Goal: Task Accomplishment & Management: Complete application form

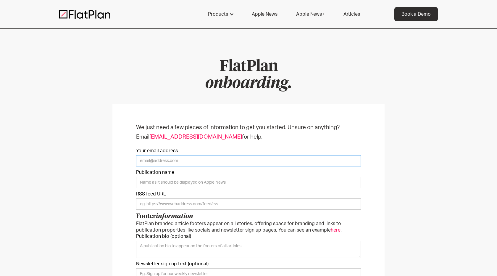
click at [211, 160] on input "Your email address" at bounding box center [248, 160] width 225 height 11
type input "[EMAIL_ADDRESS][DOMAIN_NAME]"
click at [231, 180] on input "Publication name" at bounding box center [248, 182] width 225 height 11
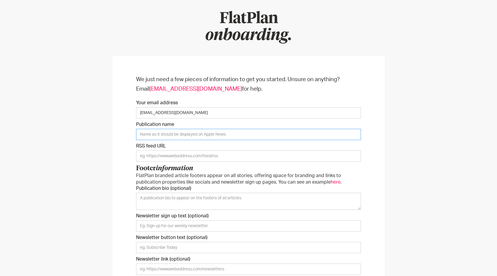
scroll to position [47, 0]
type input "The [GEOGRAPHIC_DATA]"
click at [215, 159] on input "Onboarding Form" at bounding box center [248, 156] width 225 height 11
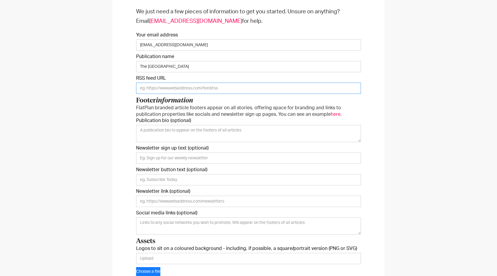
scroll to position [115, 0]
click at [196, 138] on textarea "Publication bio (optional)" at bounding box center [248, 133] width 225 height 17
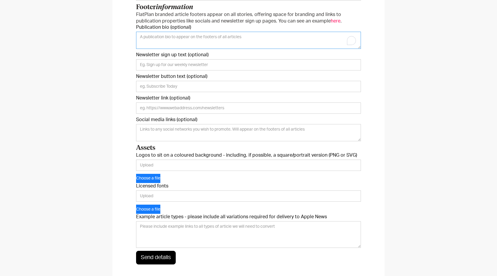
scroll to position [213, 0]
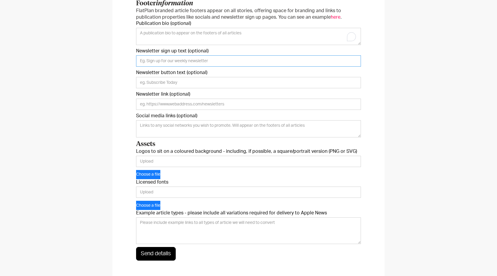
click at [220, 62] on input "Newsletter sign up text (optional)" at bounding box center [248, 60] width 225 height 11
click at [206, 39] on textarea "Publication bio (optional)" at bounding box center [248, 36] width 225 height 17
paste textarea "Founded in [DATE], The New Republic is a media organization dedicated to addres…"
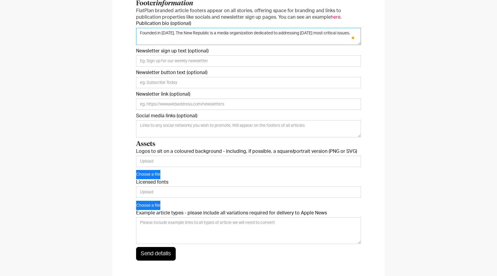
type textarea "Founded in [DATE], The New Republic is a media organization dedicated to addres…"
click at [181, 62] on input "Newsletter sign up text (optional)" at bounding box center [248, 60] width 225 height 11
paste input "Get TNR’s Newsletters"
type input "Get TNR’s Newsletters"
click at [205, 79] on input "Newsletter button text (optional)" at bounding box center [248, 82] width 225 height 11
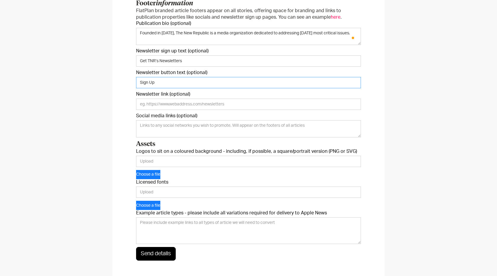
scroll to position [216, 0]
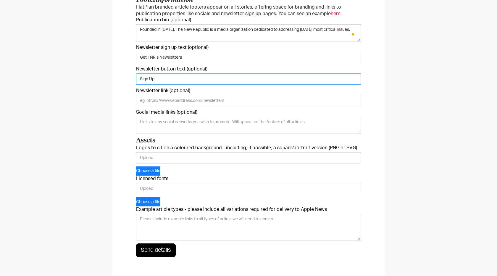
type input "Sign Up"
click at [228, 101] on input "Newsletter link (optional)" at bounding box center [248, 100] width 225 height 11
click at [199, 98] on input "Newsletter link (optional)" at bounding box center [248, 100] width 225 height 11
paste input "[URL][DOMAIN_NAME]"
type input "[URL][DOMAIN_NAME]"
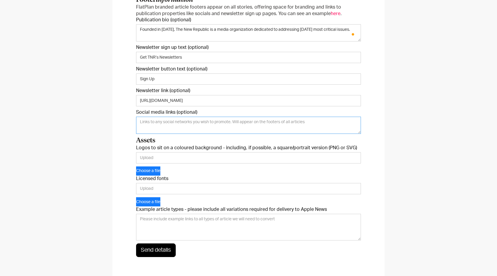
click at [169, 124] on textarea "Social media links (optional)" at bounding box center [248, 125] width 225 height 17
paste textarea "[URL][DOMAIN_NAME] [URL][DOMAIN_NAME] [URL][DOMAIN_NAME][DOMAIN_NAME] [URL][DOM…"
type textarea "[URL][DOMAIN_NAME] [URL][DOMAIN_NAME] [URL][DOMAIN_NAME][DOMAIN_NAME] [URL][DOM…"
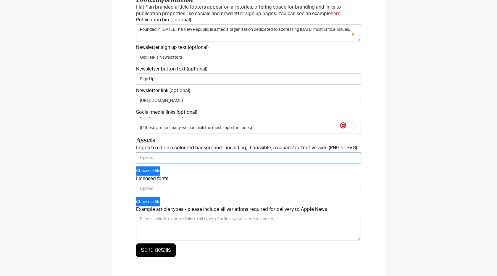
click at [220, 152] on input "Logos to sit on a coloured background - including, if possible, a square/portra…" at bounding box center [248, 157] width 225 height 11
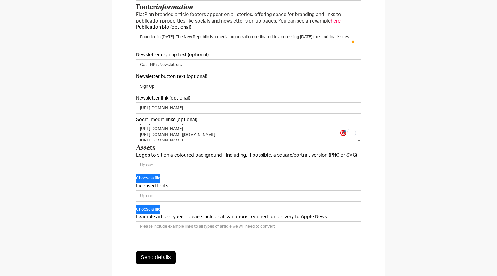
scroll to position [0, 0]
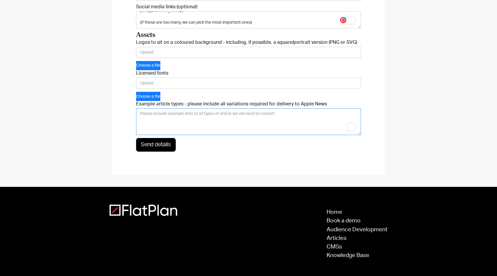
click at [192, 123] on textarea "Example article types - please include all variations required for delivery to …" at bounding box center [248, 121] width 225 height 27
click at [154, 63] on button "Choose a file" at bounding box center [148, 65] width 24 height 9
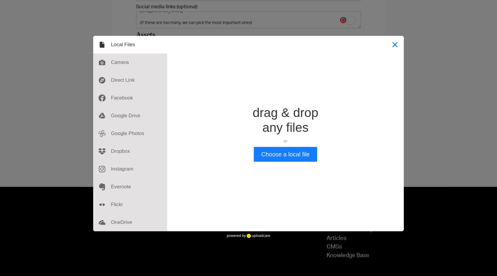
click at [394, 46] on button "Close" at bounding box center [395, 45] width 18 height 18
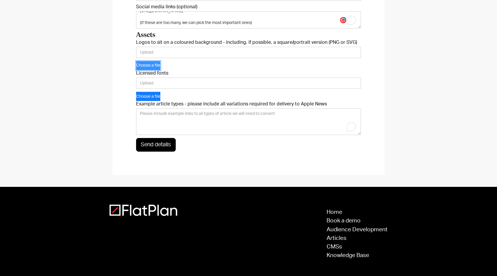
click at [154, 65] on button "Choose a file" at bounding box center [148, 65] width 24 height 9
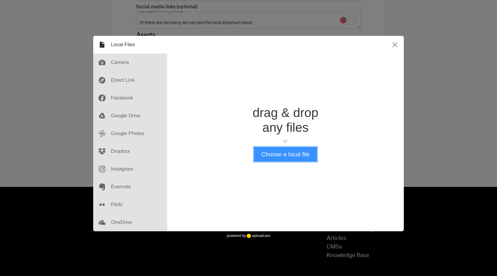
click at [292, 153] on button "Choose a local file" at bounding box center [285, 154] width 63 height 15
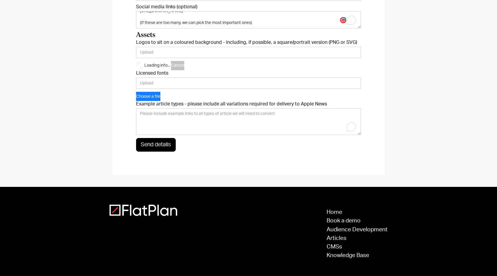
type input "[URL][DOMAIN_NAME]"
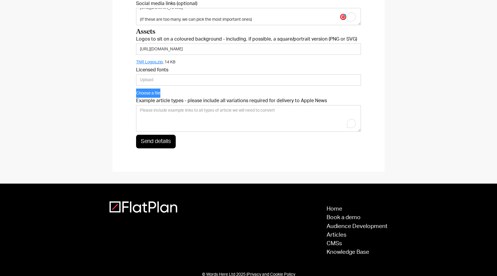
scroll to position [325, 0]
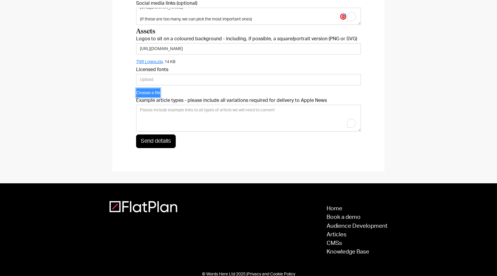
click at [159, 93] on button "Choose a file" at bounding box center [148, 92] width 24 height 9
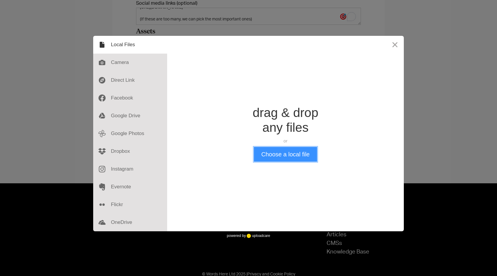
click at [299, 154] on button "Choose a local file" at bounding box center [285, 154] width 63 height 15
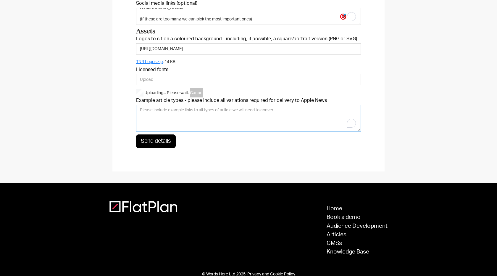
click at [214, 117] on textarea "Example article types - please include all variations required for delivery to …" at bounding box center [248, 118] width 225 height 27
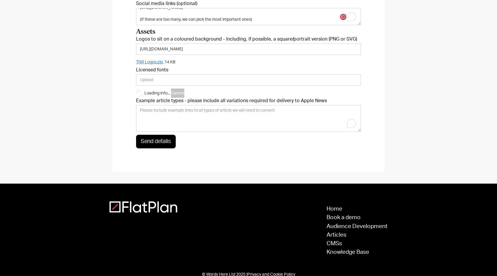
type input "[URL][DOMAIN_NAME]"
click at [219, 116] on textarea "Example article types - please include all variations required for delivery to …" at bounding box center [248, 118] width 225 height 27
paste textarea "Verticals Our content is divided into verticals (which would be the equivalent …"
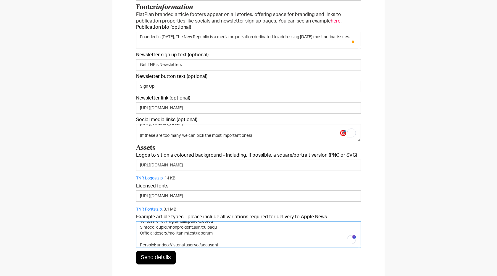
scroll to position [49, 0]
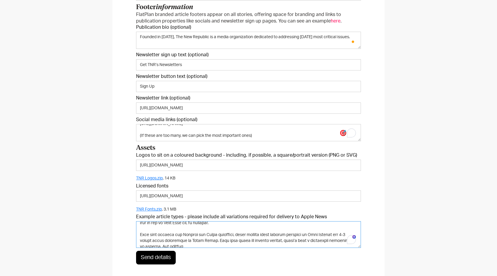
click at [240, 232] on textarea "Example article types - please include all variations required for delivery to …" at bounding box center [248, 234] width 225 height 27
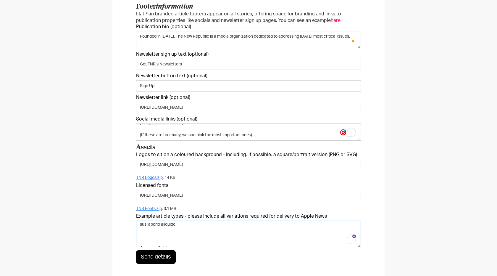
scroll to position [0, 0]
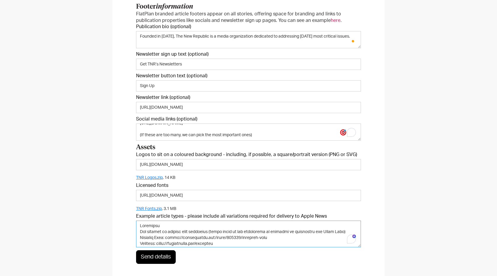
drag, startPoint x: 198, startPoint y: 241, endPoint x: 76, endPoint y: 132, distance: 164.0
click at [76, 132] on div "We just need a few pieces of information to get you started. Unsure on anything…" at bounding box center [248, 91] width 497 height 416
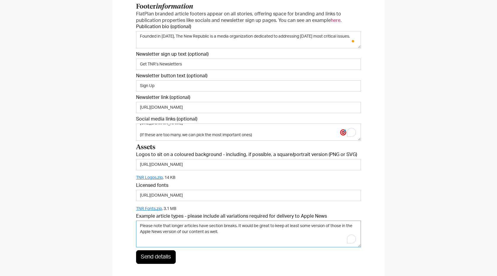
paste textarea "[URL][DOMAIN_NAME]"
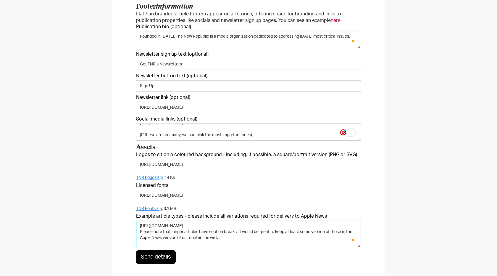
type textarea "Please note that longer articles have section breaks. It would be great to keep…"
drag, startPoint x: 205, startPoint y: 227, endPoint x: 110, endPoint y: 131, distance: 134.9
click at [110, 133] on div "We just need a few pieces of information to get you started. Unsure on anything…" at bounding box center [248, 91] width 497 height 416
paste textarea "[URL][DOMAIN_NAME]"
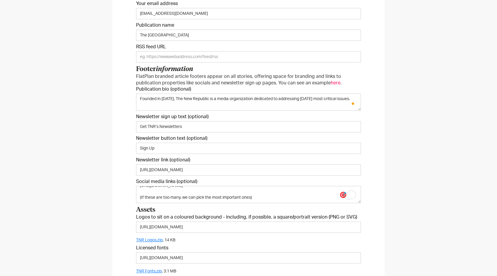
scroll to position [146, 0]
type textarea "[URL][DOMAIN_NAME]"
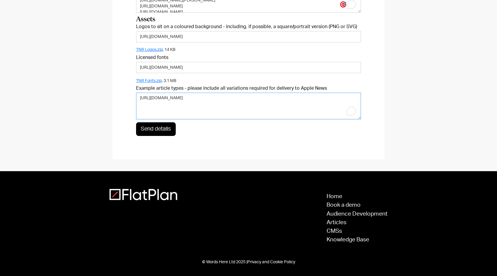
scroll to position [338, 0]
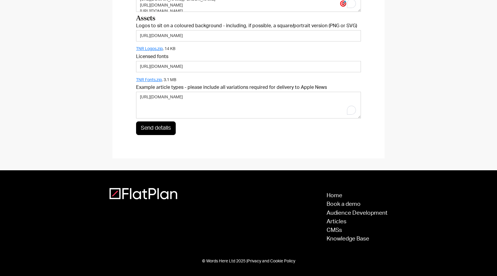
click at [153, 132] on input "Send details" at bounding box center [156, 128] width 40 height 14
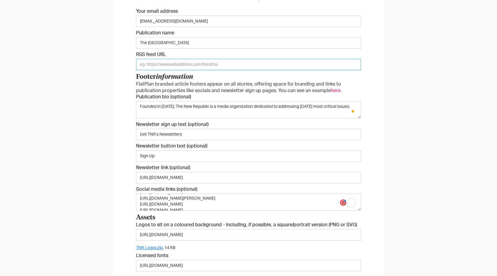
scroll to position [137, 0]
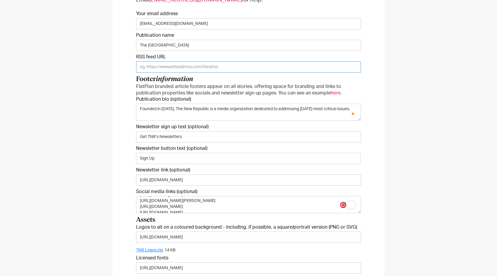
click at [158, 65] on input "Onboarding Form" at bounding box center [248, 66] width 225 height 11
paste input "[DOMAIN_NAME][URL]"
type input "[DOMAIN_NAME][URL]"
click at [101, 75] on div "We just need a few pieces of information to get you started. Unsure on anything…" at bounding box center [248, 163] width 497 height 416
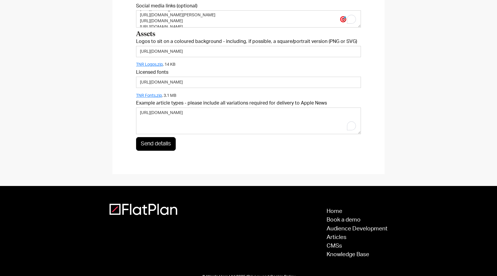
scroll to position [338, 0]
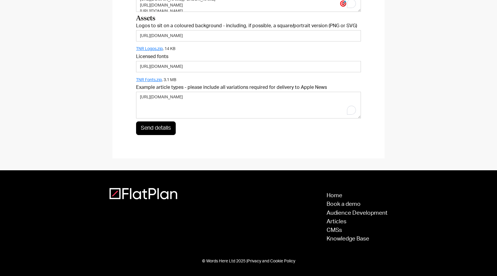
click at [168, 127] on input "Send details" at bounding box center [156, 128] width 40 height 14
type input "Please wait..."
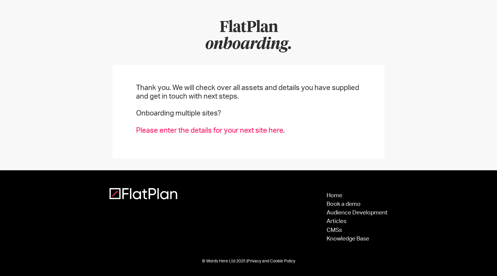
scroll to position [0, 0]
